Goal: Find specific page/section

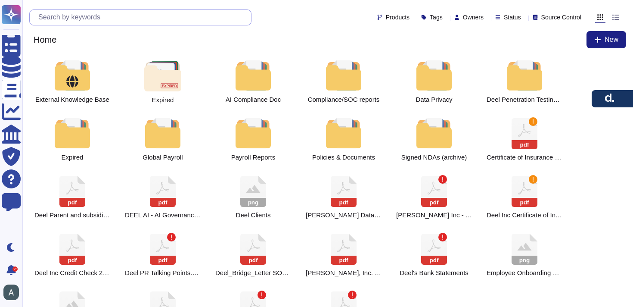
click at [99, 18] on input "text" at bounding box center [142, 17] width 217 height 15
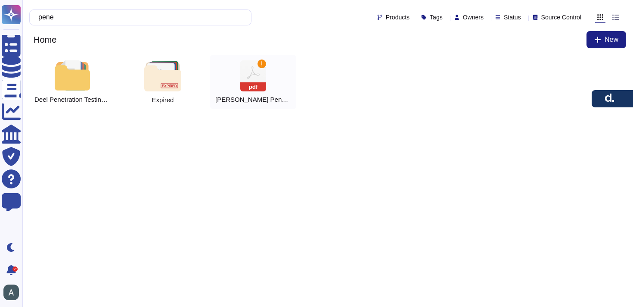
type input "pene"
click at [240, 69] on icon "pdf" at bounding box center [253, 75] width 26 height 31
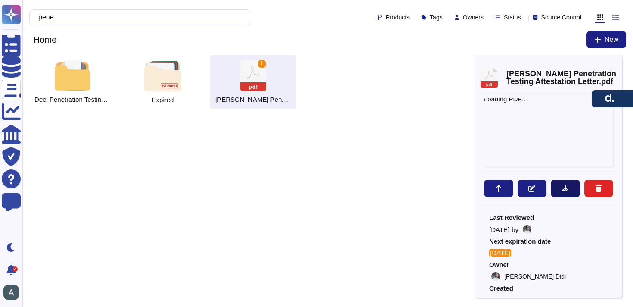
click at [577, 190] on button at bounding box center [565, 188] width 29 height 17
click at [499, 93] on div at bounding box center [548, 93] width 136 height 1
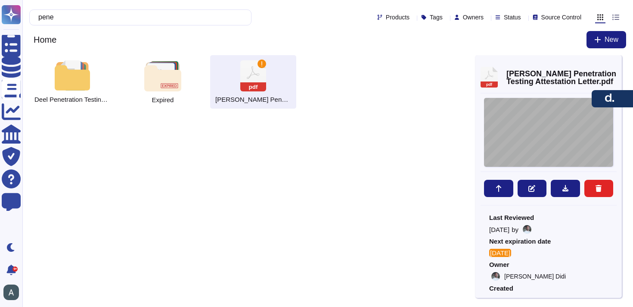
click at [504, 106] on div "Integrity Consulting & Risk Management I +972 - 77 - 403 - 0846 I 29 Carlibach …" at bounding box center [548, 132] width 129 height 69
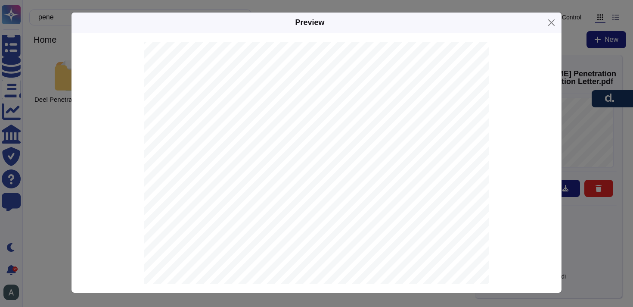
scroll to position [92, 0]
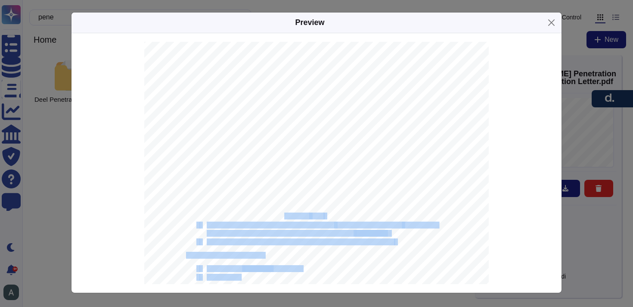
drag, startPoint x: 326, startPoint y: 215, endPoint x: 284, endPoint y: 217, distance: 42.2
click at [284, 217] on div "Integrity Consulting & Risk Management I +972 - 77 - 403 - 0846 I 29 Carlibach …" at bounding box center [316, 193] width 344 height 487
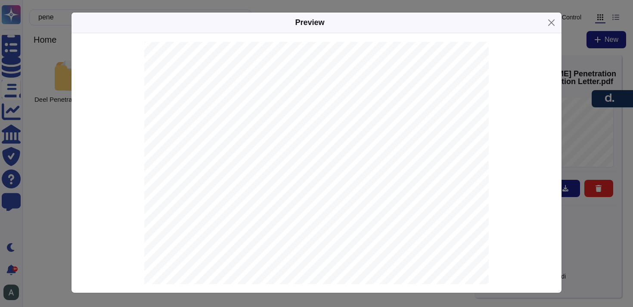
click at [280, 217] on span "September" at bounding box center [294, 216] width 28 height 6
drag, startPoint x: 280, startPoint y: 217, endPoint x: 321, endPoint y: 216, distance: 40.9
click at [321, 216] on div "Integrity Consulting & Risk Management I +972 - 77 - 403 - 0846 I 29 Carlibach …" at bounding box center [316, 193] width 344 height 487
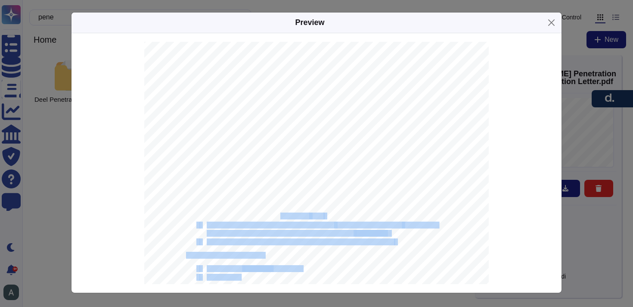
drag, startPoint x: 326, startPoint y: 215, endPoint x: 280, endPoint y: 215, distance: 45.6
click at [280, 215] on div "Integrity Consulting & Risk Management I +972 - 77 - 403 - 0846 I 29 Carlibach …" at bounding box center [316, 193] width 344 height 487
click at [280, 215] on span "September" at bounding box center [294, 216] width 28 height 6
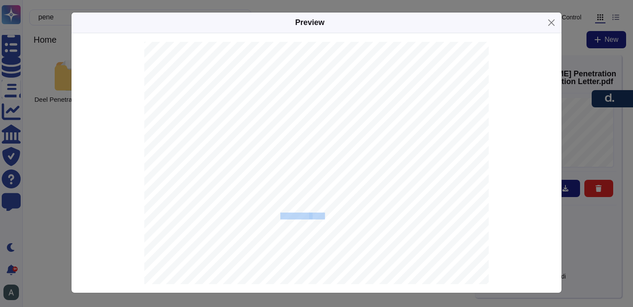
drag, startPoint x: 280, startPoint y: 215, endPoint x: 323, endPoint y: 214, distance: 43.1
click at [323, 214] on div "Integrity Consulting & Risk Management I +972 - 77 - 403 - 0846 I 29 Carlibach …" at bounding box center [316, 193] width 344 height 487
